Goal: Task Accomplishment & Management: Manage account settings

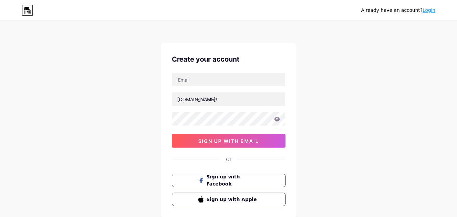
scroll to position [34, 0]
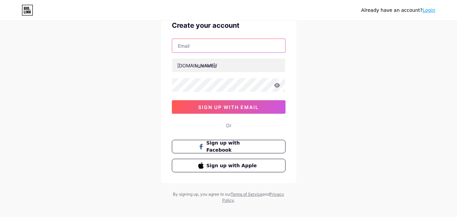
click at [209, 50] on input "text" at bounding box center [228, 46] width 113 height 14
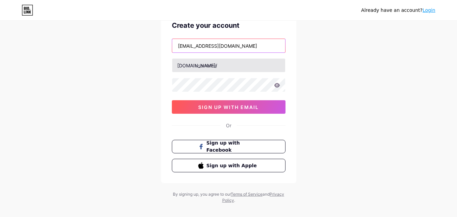
type input "[EMAIL_ADDRESS][DOMAIN_NAME]"
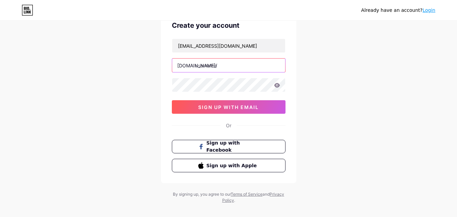
click at [198, 67] on input "text" at bounding box center [228, 65] width 113 height 14
type input "eubo"
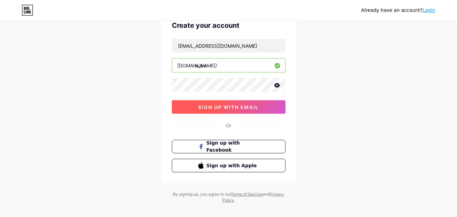
click at [208, 109] on span "sign up with email" at bounding box center [228, 107] width 60 height 6
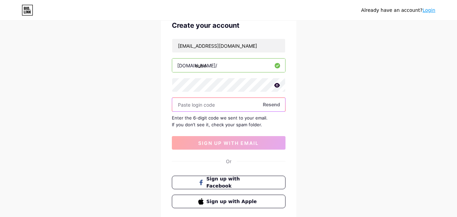
paste input "476535"
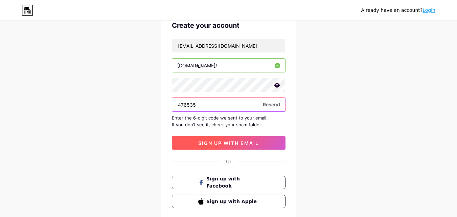
type input "476535"
click at [215, 142] on span "sign up with email" at bounding box center [228, 143] width 60 height 6
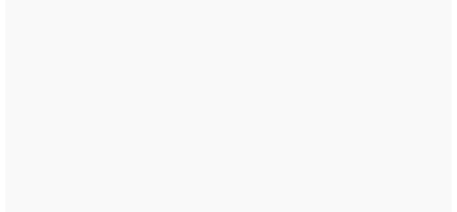
scroll to position [0, 0]
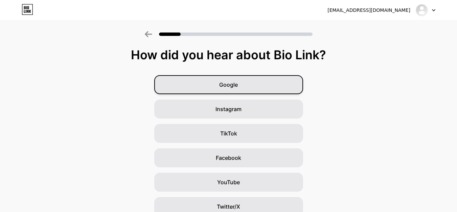
click at [261, 87] on div "Google" at bounding box center [228, 84] width 149 height 19
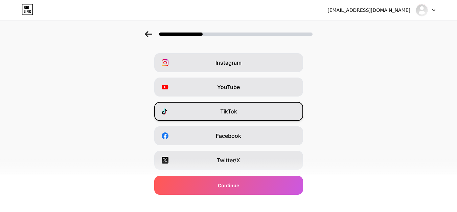
scroll to position [34, 0]
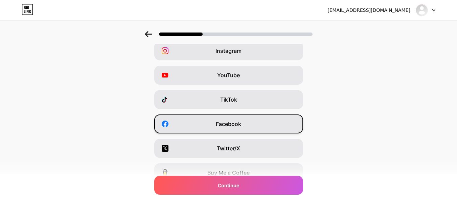
click at [244, 127] on div "Facebook" at bounding box center [228, 123] width 149 height 19
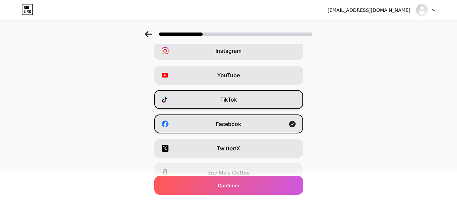
scroll to position [68, 0]
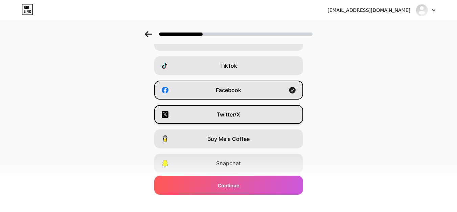
click at [240, 113] on span "Twitter/X" at bounding box center [228, 114] width 23 height 8
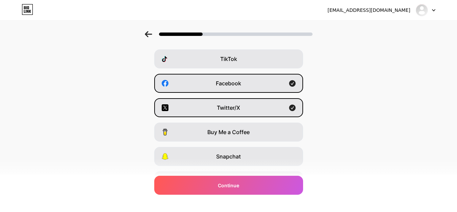
scroll to position [101, 0]
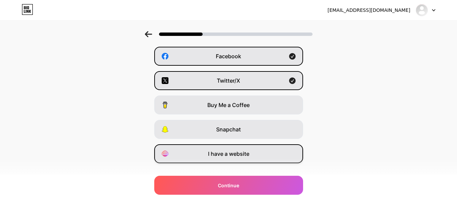
click at [219, 149] on div "I have a website" at bounding box center [228, 153] width 149 height 19
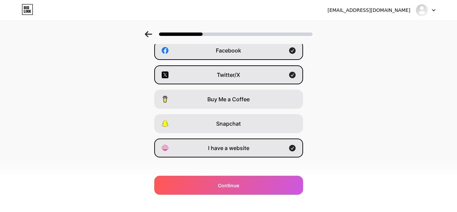
scroll to position [114, 0]
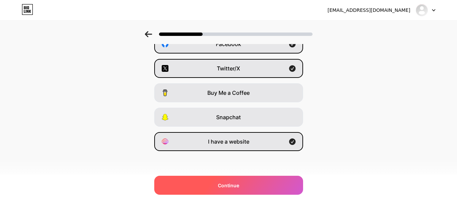
click at [245, 184] on div "Continue" at bounding box center [228, 184] width 149 height 19
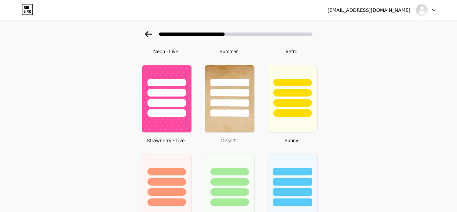
scroll to position [372, 0]
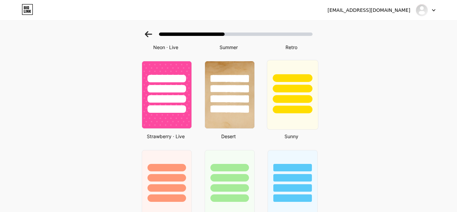
click at [303, 121] on div at bounding box center [291, 95] width 51 height 70
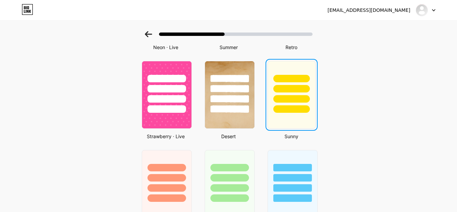
scroll to position [0, 0]
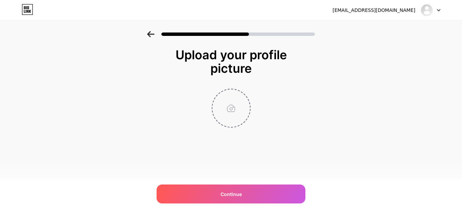
click at [223, 102] on input "file" at bounding box center [231, 108] width 38 height 38
type input "C:\fakepath\eubotech_logo.png"
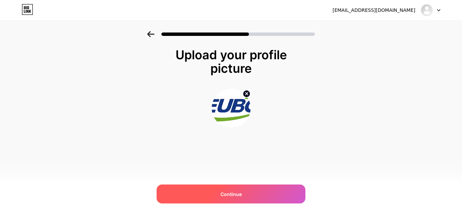
click at [218, 188] on div "Continue" at bounding box center [230, 193] width 149 height 19
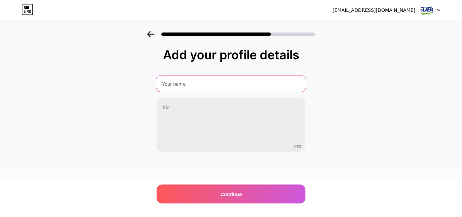
click at [195, 81] on input "text" at bounding box center [230, 83] width 149 height 16
type input "EUBO"
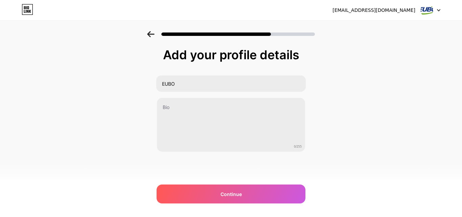
click at [356, 116] on div "Add your profile details EUBO 0/255 Continue Error" at bounding box center [231, 108] width 462 height 154
click at [136, 89] on div "Add your profile details EUBO 0/255 Continue Error" at bounding box center [231, 108] width 462 height 154
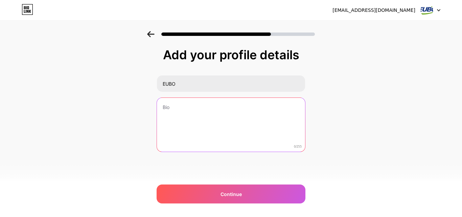
click at [182, 114] on textarea at bounding box center [231, 125] width 148 height 54
paste textarea "Shenzhen EUBO New Material Technology Co., Ltd. is a high-tech enterprise speci…"
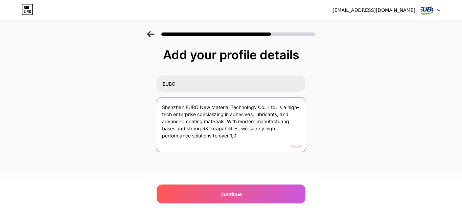
click at [159, 112] on textarea "Shenzhen EUBO New Material Technology Co., Ltd. is a high-tech enterprise speci…" at bounding box center [230, 124] width 149 height 55
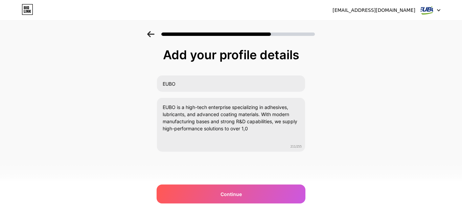
click at [406, 91] on div "Add your profile details EUBO EUBO is a high-tech enterprise specializing in ad…" at bounding box center [231, 108] width 462 height 154
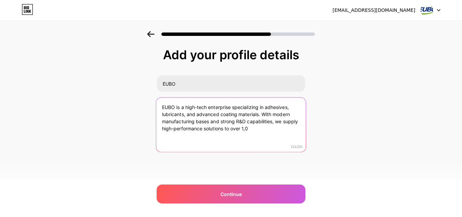
drag, startPoint x: 257, startPoint y: 128, endPoint x: 176, endPoint y: 105, distance: 84.6
click at [176, 105] on textarea "EUBO is a high-tech enterprise specializing in adhesives, lubricants, and advan…" at bounding box center [230, 124] width 149 height 55
paste textarea "00 global clients, including Fortune 500 com"
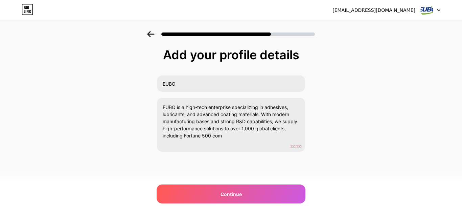
click at [442, 109] on div "Add your profile details EUBO EUBO is a high-tech enterprise specializing in ad…" at bounding box center [231, 108] width 462 height 154
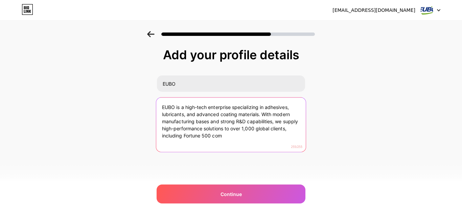
drag, startPoint x: 191, startPoint y: 135, endPoint x: 134, endPoint y: 135, distance: 57.5
click at [134, 135] on div "Add your profile details EUBO EUBO is a high-tech enterprise specializing in ad…" at bounding box center [231, 108] width 462 height 154
type textarea "EUBO is a high-tech enterprise specializing in adhesives, lubricants, and advan…"
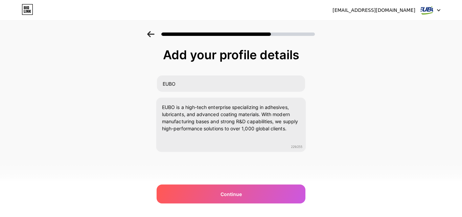
click at [383, 117] on div "Add your profile details EUBO EUBO is a high-tech enterprise specializing in ad…" at bounding box center [231, 108] width 462 height 154
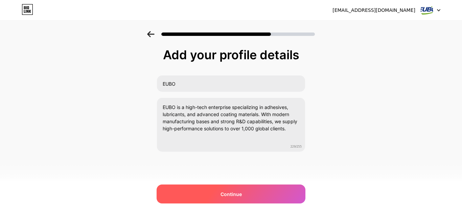
click at [233, 192] on span "Continue" at bounding box center [230, 193] width 21 height 7
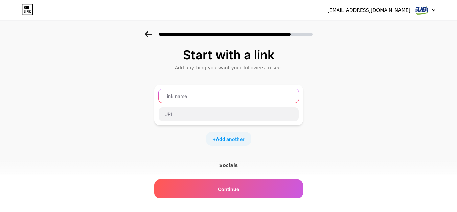
click at [259, 99] on input "text" at bounding box center [229, 96] width 140 height 14
type input "Visit Our Website"
click at [144, 76] on div "Start with a link Add anything you want your followers to see. Visit Our Websit…" at bounding box center [228, 150] width 457 height 238
click at [200, 121] on div at bounding box center [228, 114] width 141 height 14
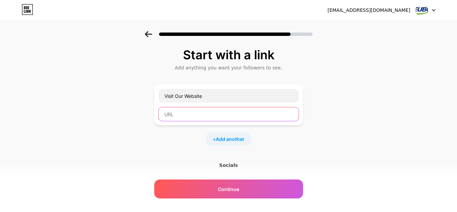
click at [201, 119] on input "text" at bounding box center [229, 114] width 140 height 14
paste input "[URL][DOMAIN_NAME]"
type input "[URL][DOMAIN_NAME]"
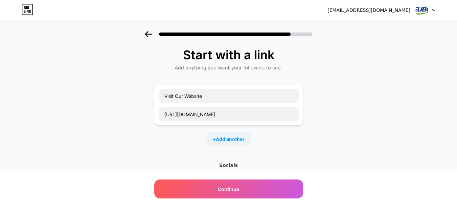
click at [233, 165] on div "Socials" at bounding box center [228, 165] width 149 height 7
click at [271, 150] on div "Start with a link Add anything you want your followers to see. Visit Our Websit…" at bounding box center [228, 141] width 149 height 187
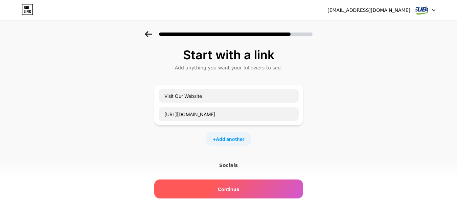
click at [245, 189] on div "Continue" at bounding box center [228, 188] width 149 height 19
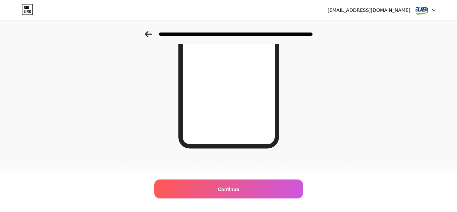
scroll to position [128, 0]
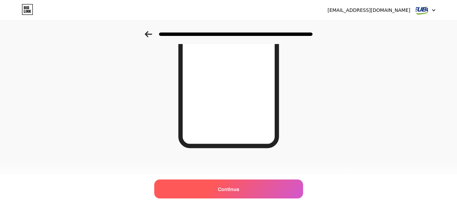
click at [240, 184] on div "Continue" at bounding box center [228, 188] width 149 height 19
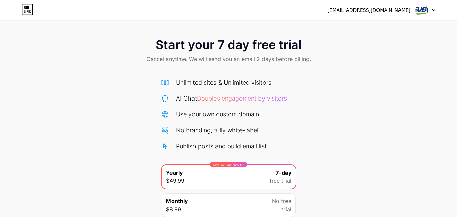
click at [414, 12] on div "[EMAIL_ADDRESS][DOMAIN_NAME]" at bounding box center [381, 10] width 108 height 12
click at [424, 9] on img at bounding box center [421, 10] width 13 height 13
click at [29, 5] on icon at bounding box center [27, 9] width 11 height 11
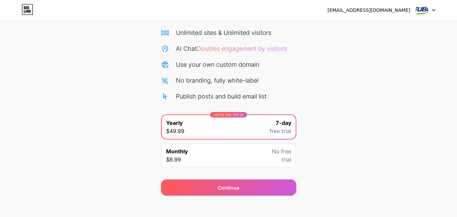
scroll to position [55, 0]
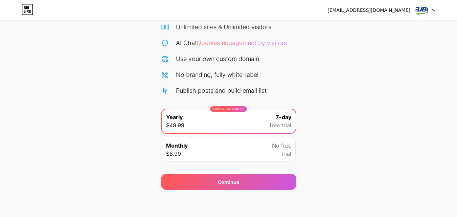
click at [29, 8] on icon at bounding box center [27, 9] width 11 height 11
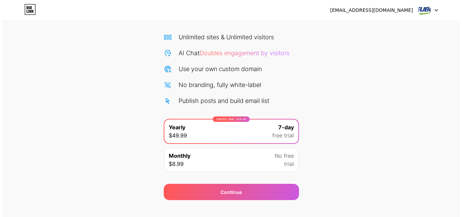
scroll to position [55, 0]
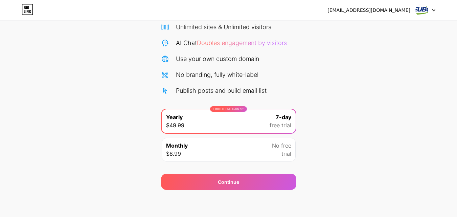
click at [234, 142] on div "Monthly $8.99 No free trial" at bounding box center [229, 150] width 134 height 24
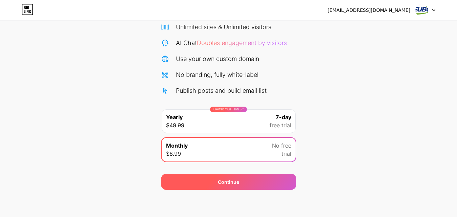
click at [230, 179] on div "Continue" at bounding box center [228, 181] width 21 height 7
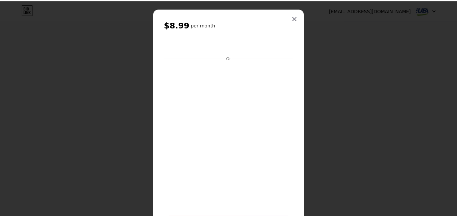
scroll to position [0, 0]
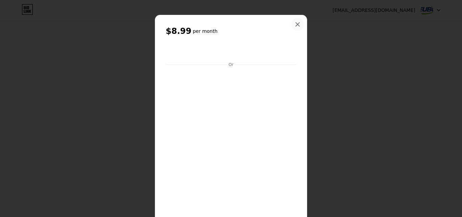
click at [295, 25] on icon at bounding box center [297, 24] width 5 height 5
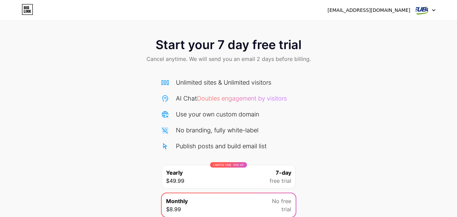
click at [25, 11] on icon at bounding box center [27, 9] width 11 height 11
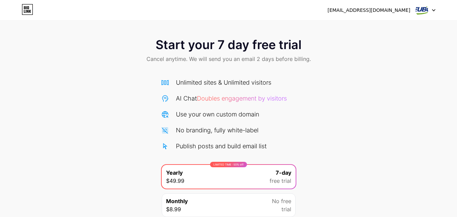
click at [397, 7] on div "[EMAIL_ADDRESS][DOMAIN_NAME]" at bounding box center [368, 10] width 83 height 7
click at [430, 13] on div at bounding box center [425, 10] width 20 height 12
click at [393, 10] on div "[EMAIL_ADDRESS][DOMAIN_NAME]" at bounding box center [368, 10] width 83 height 7
click at [373, 26] on li "Logout" at bounding box center [393, 28] width 84 height 18
